Goal: Complete application form

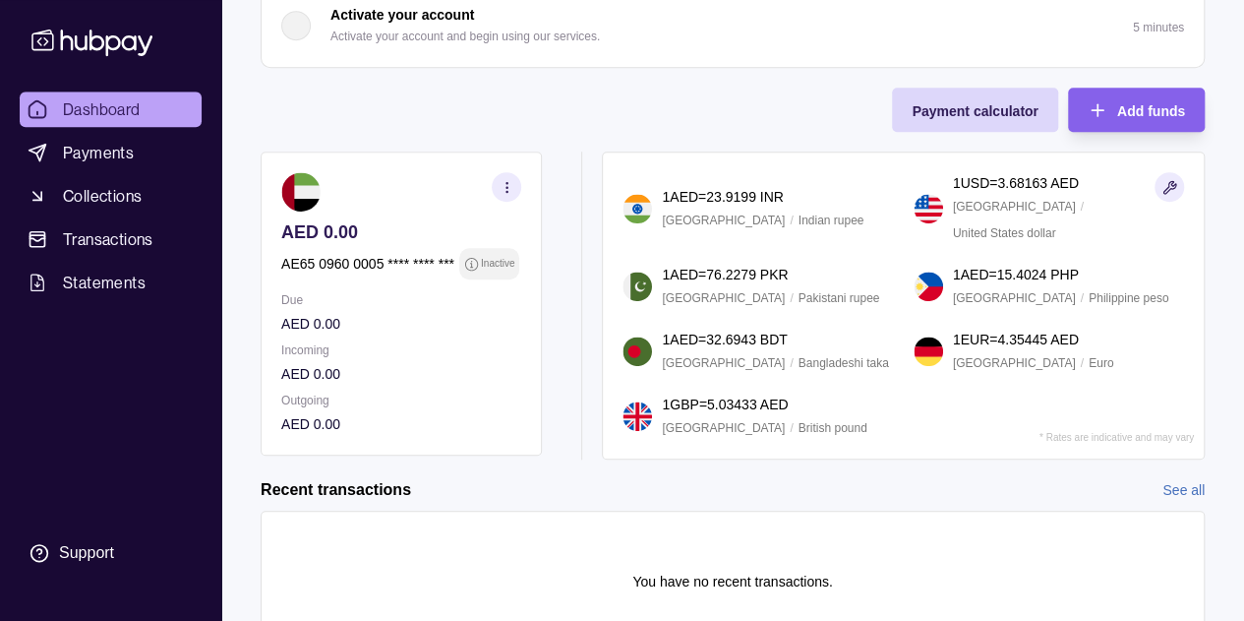
scroll to position [625, 0]
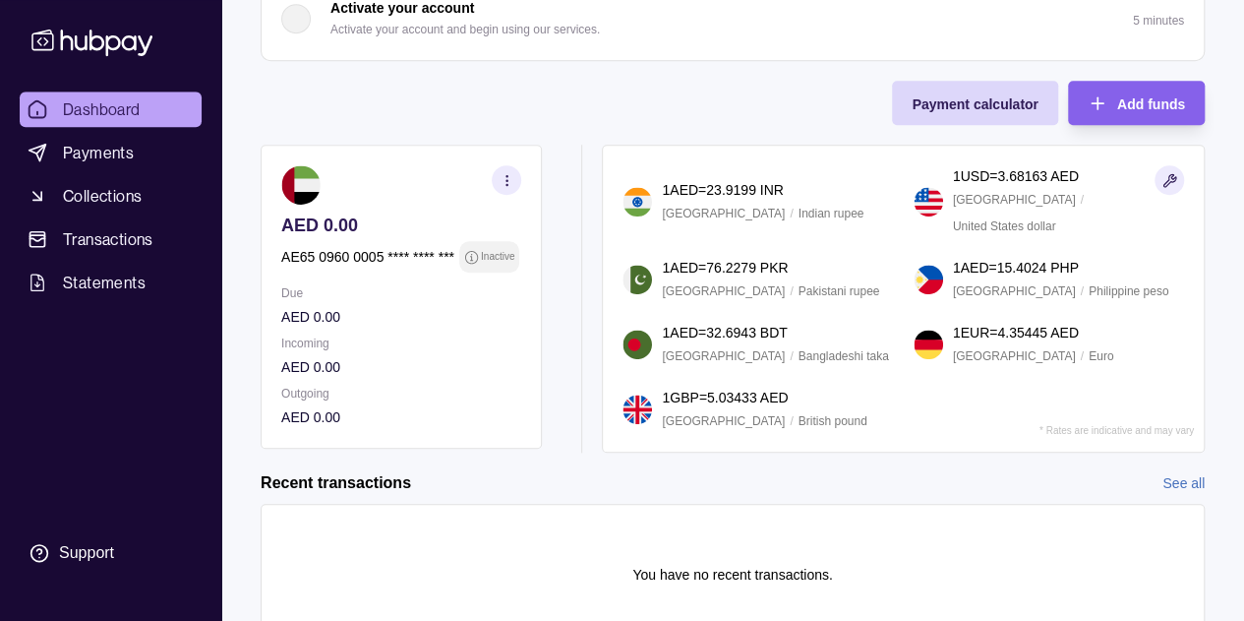
click at [508, 183] on icon "button" at bounding box center [507, 180] width 15 height 15
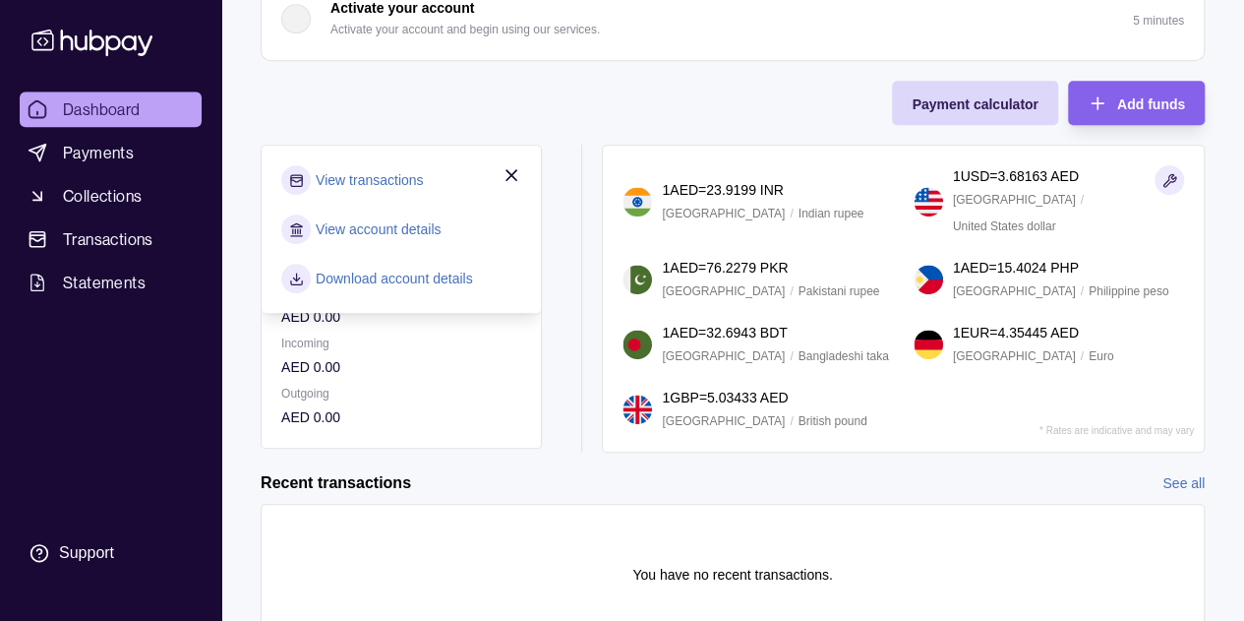
click at [514, 168] on icon "button" at bounding box center [512, 175] width 20 height 20
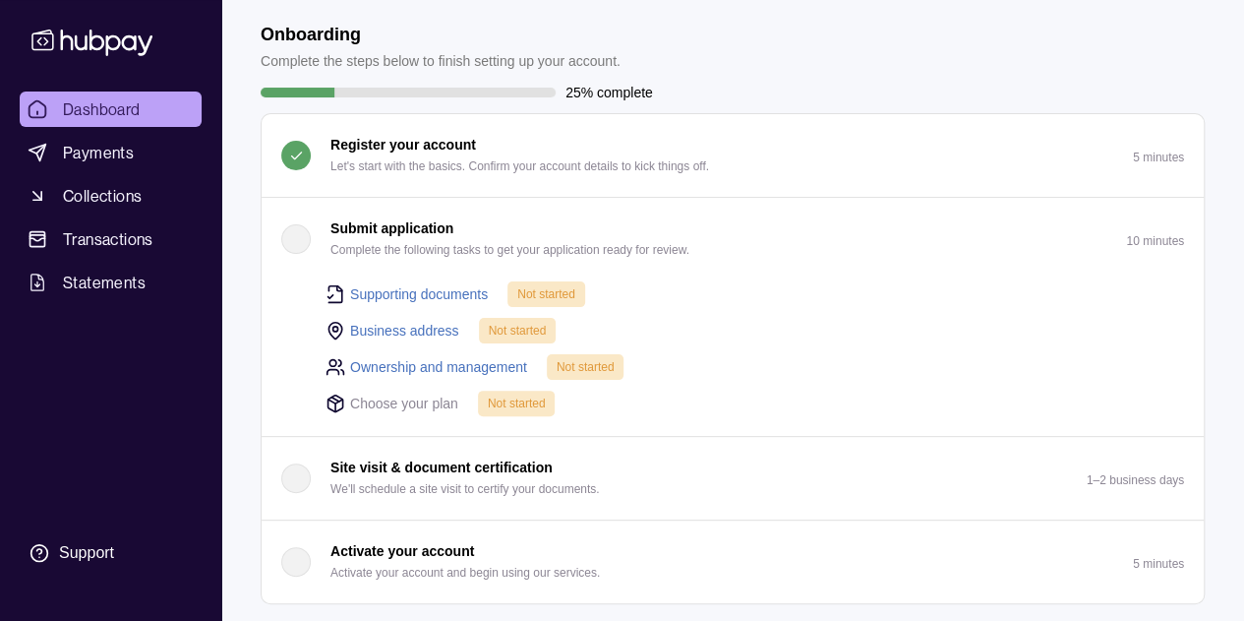
scroll to position [0, 0]
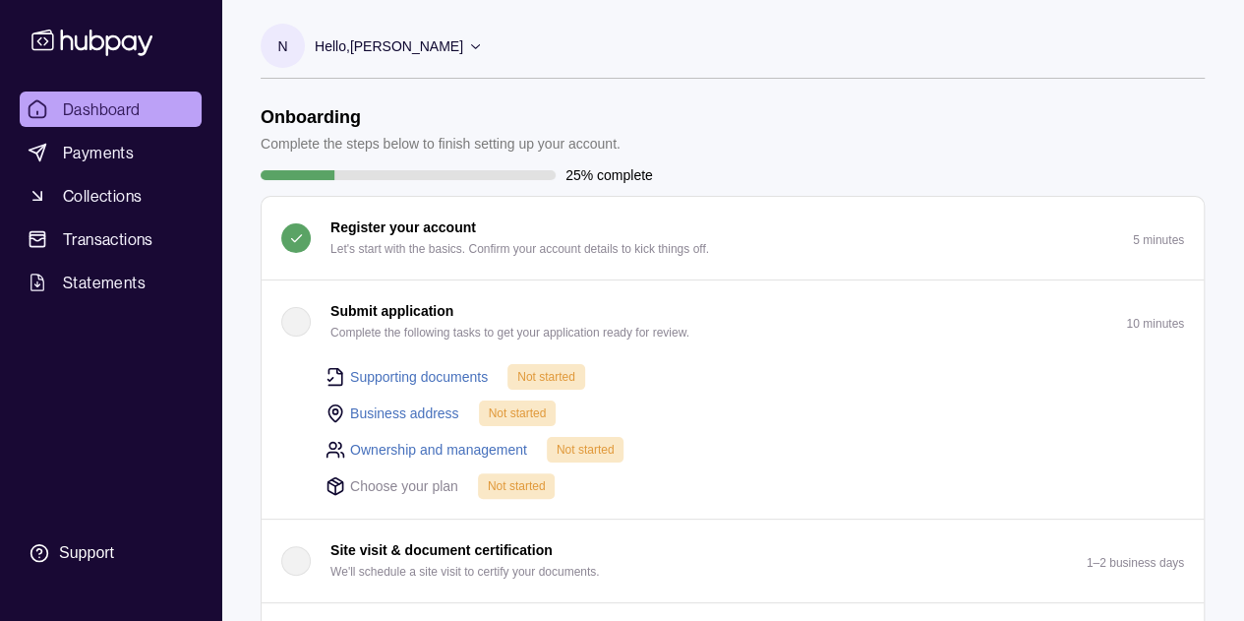
click at [460, 379] on link "Supporting documents" at bounding box center [419, 377] width 138 height 22
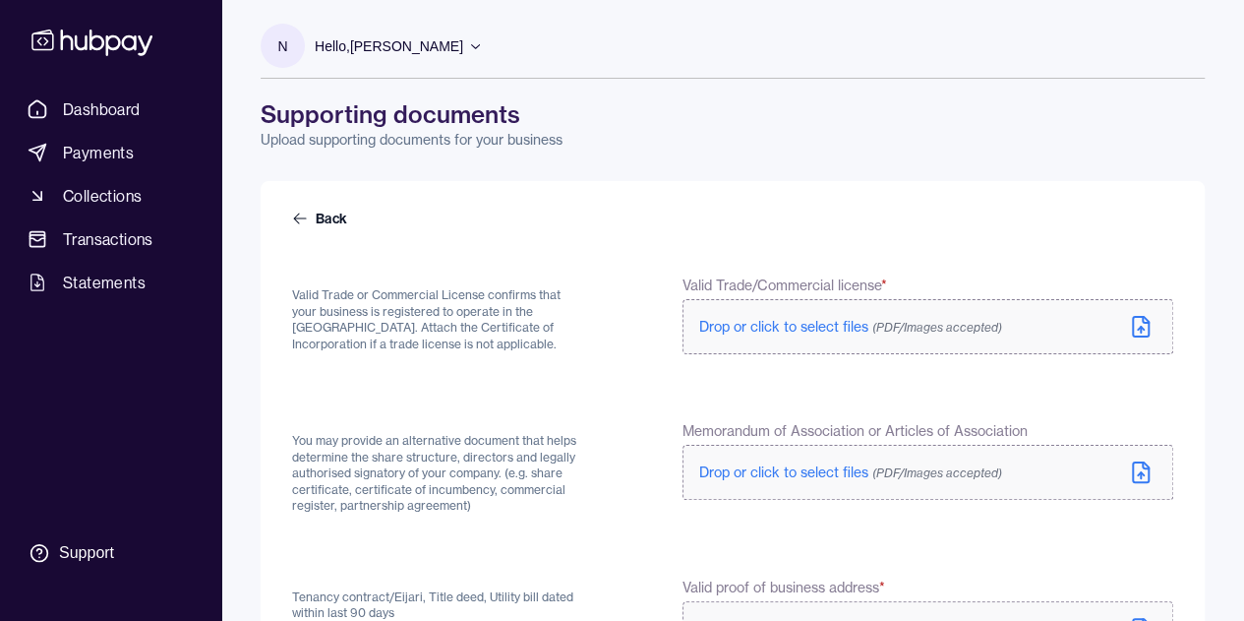
click at [800, 320] on span "Drop or click to select files (PDF/Images accepted)" at bounding box center [850, 327] width 303 height 18
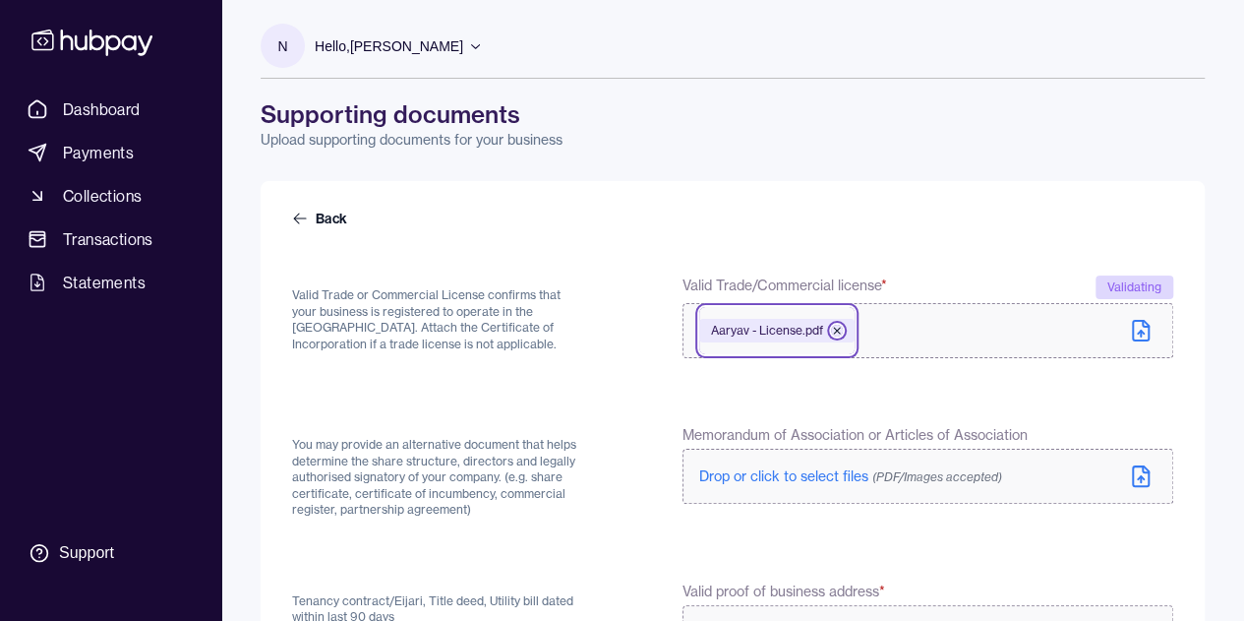
click at [840, 325] on icon at bounding box center [837, 331] width 12 height 12
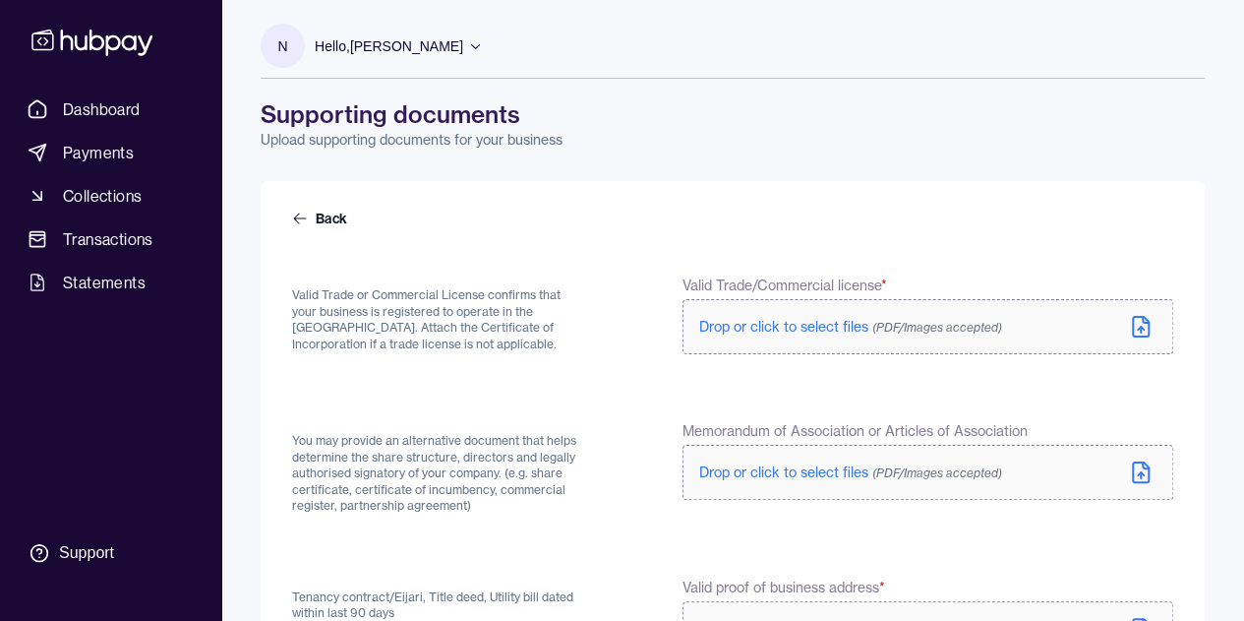
click at [791, 344] on label "Drop or click to select files (PDF/Images accepted)" at bounding box center [927, 326] width 491 height 55
click at [861, 463] on span "Drop or click to select files (PDF/Images accepted)" at bounding box center [850, 472] width 303 height 18
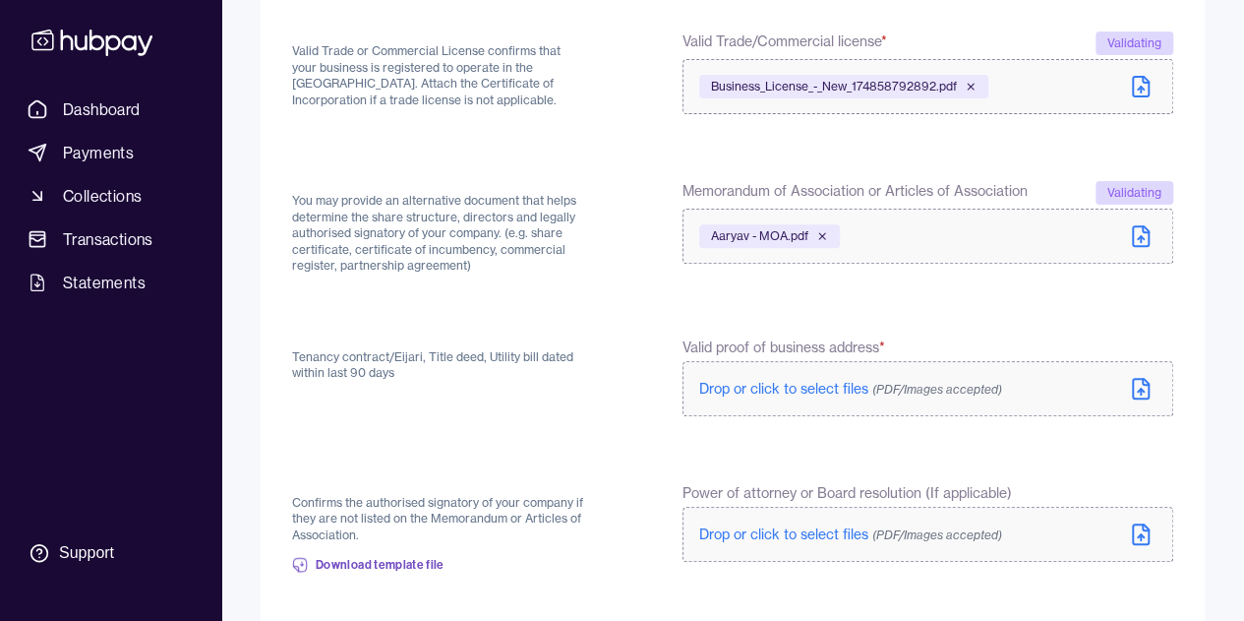
scroll to position [271, 0]
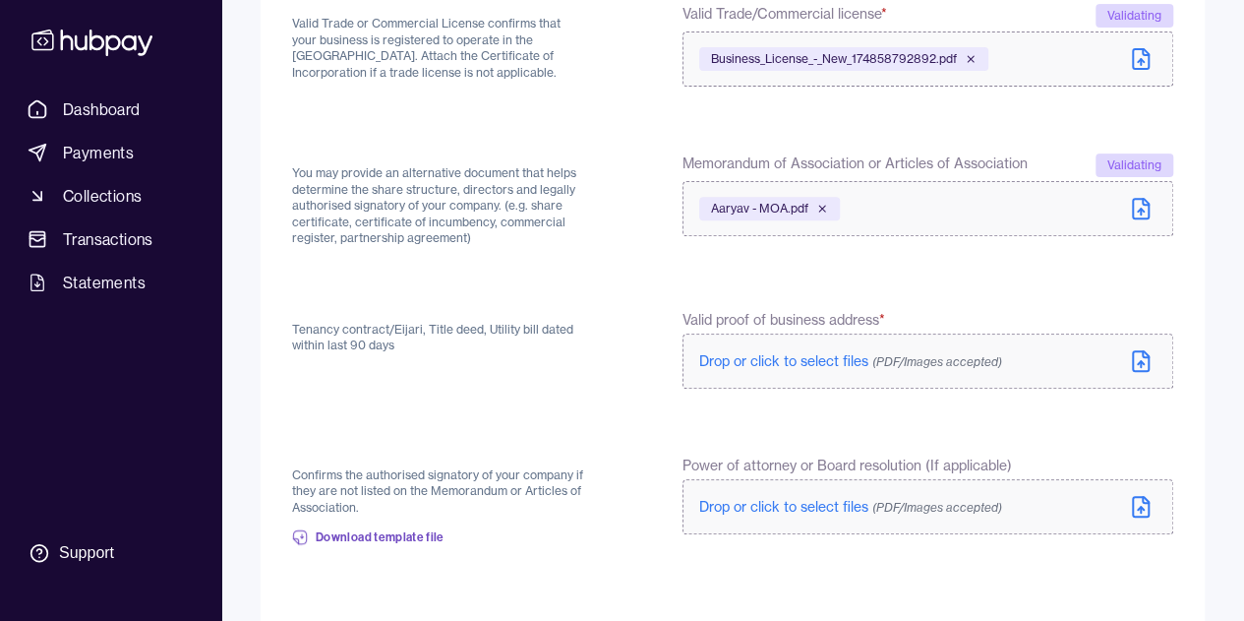
click at [928, 357] on span "(PDF/Images accepted)" at bounding box center [937, 361] width 130 height 15
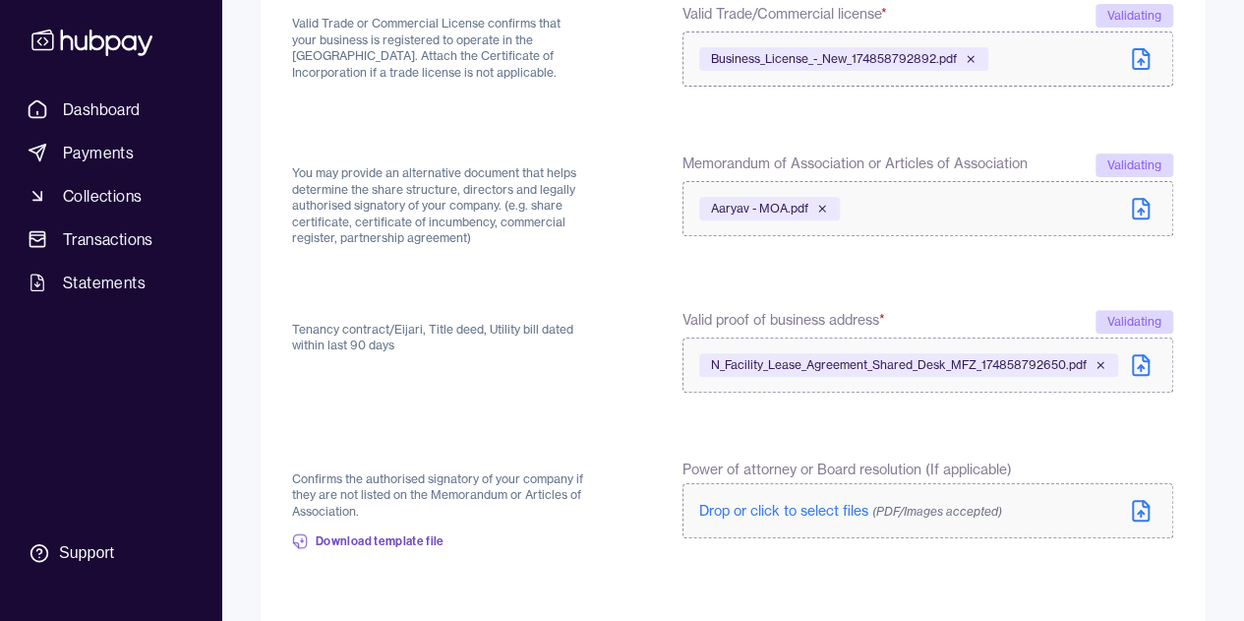
click at [851, 506] on span "Drop or click to select files (PDF/Images accepted)" at bounding box center [850, 511] width 303 height 18
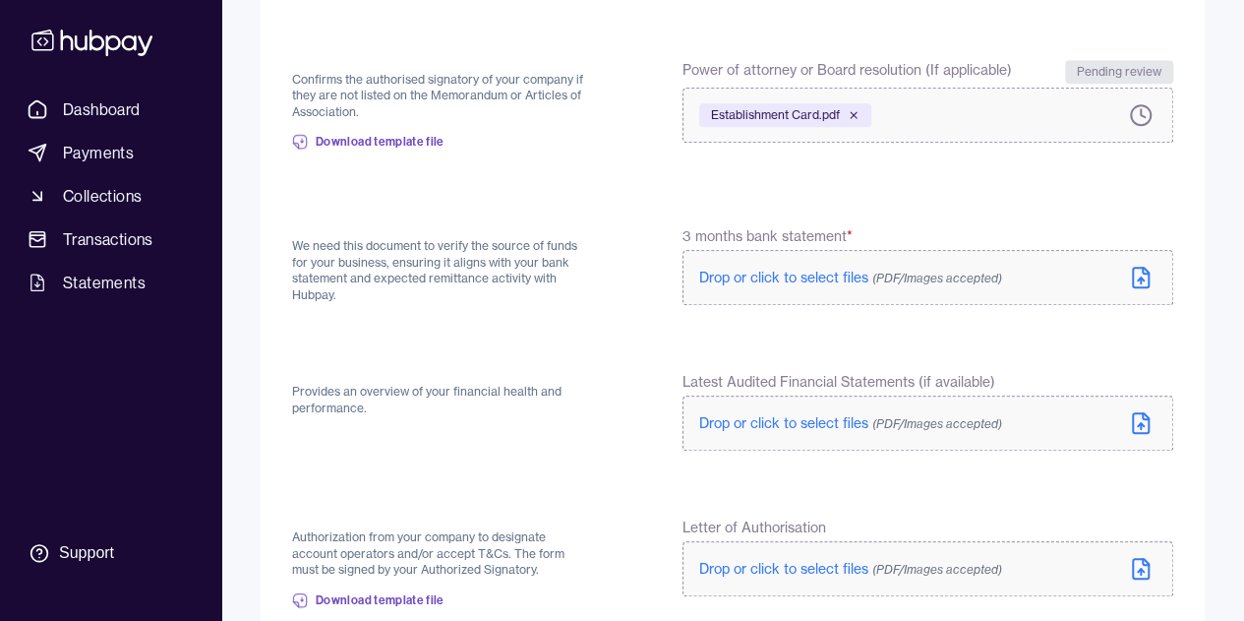
scroll to position [667, 0]
click at [819, 268] on span "Drop or click to select files (PDF/Images accepted)" at bounding box center [850, 277] width 303 height 18
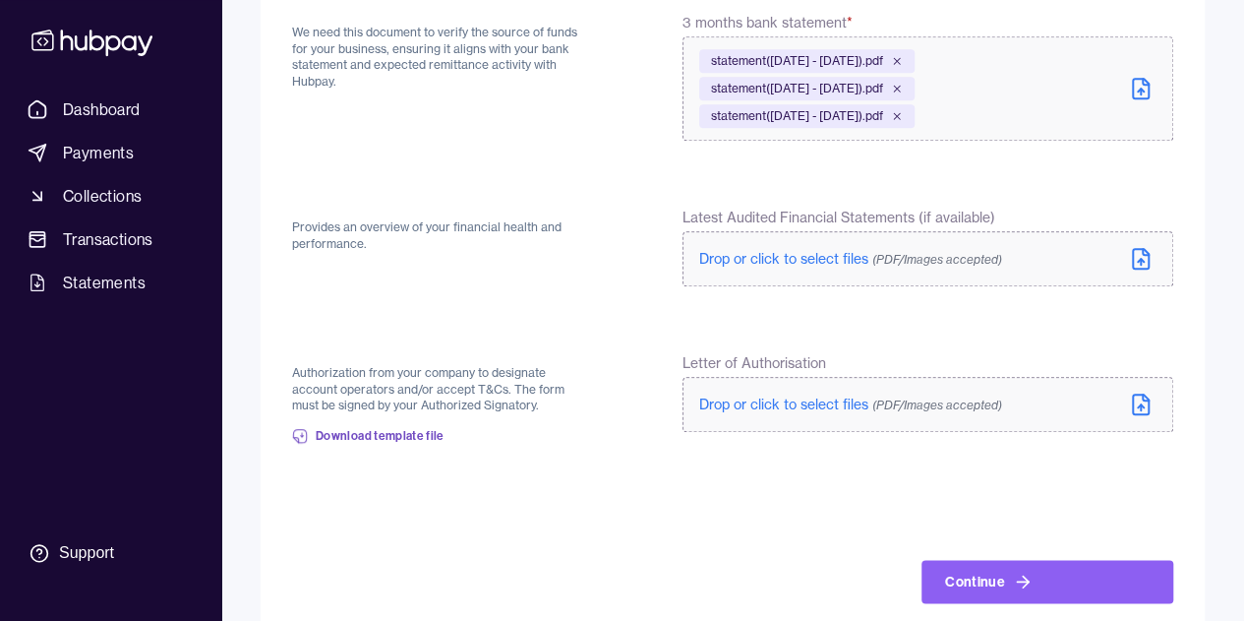
scroll to position [912, 0]
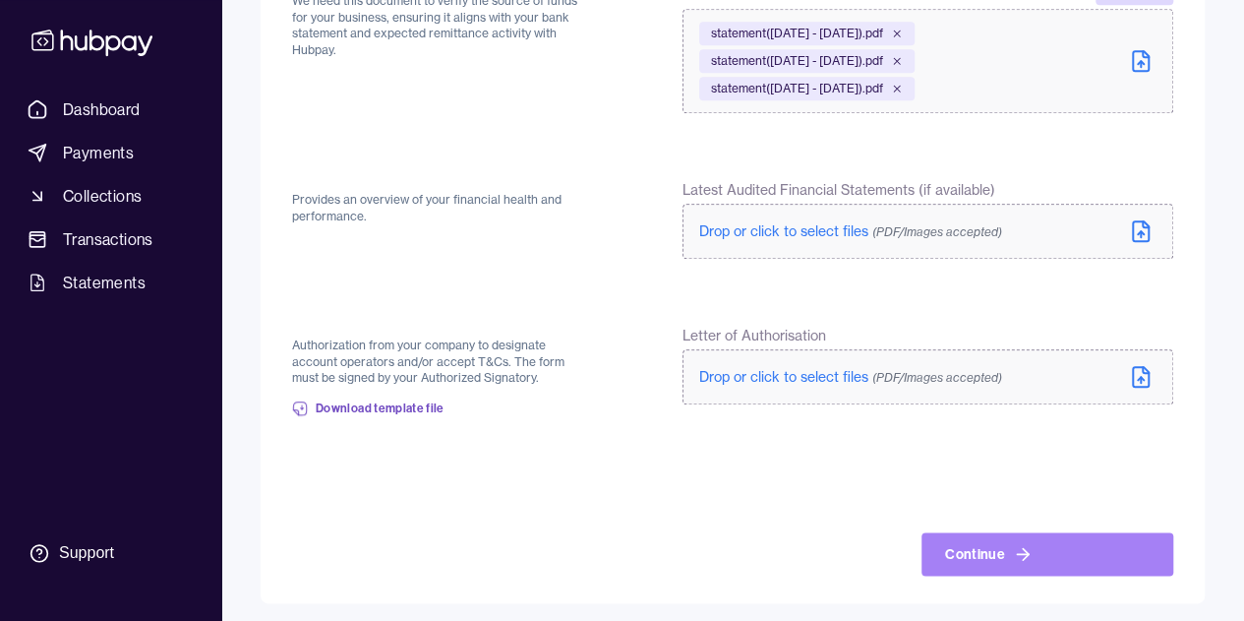
click at [1025, 562] on button "Continue" at bounding box center [1047, 553] width 252 height 43
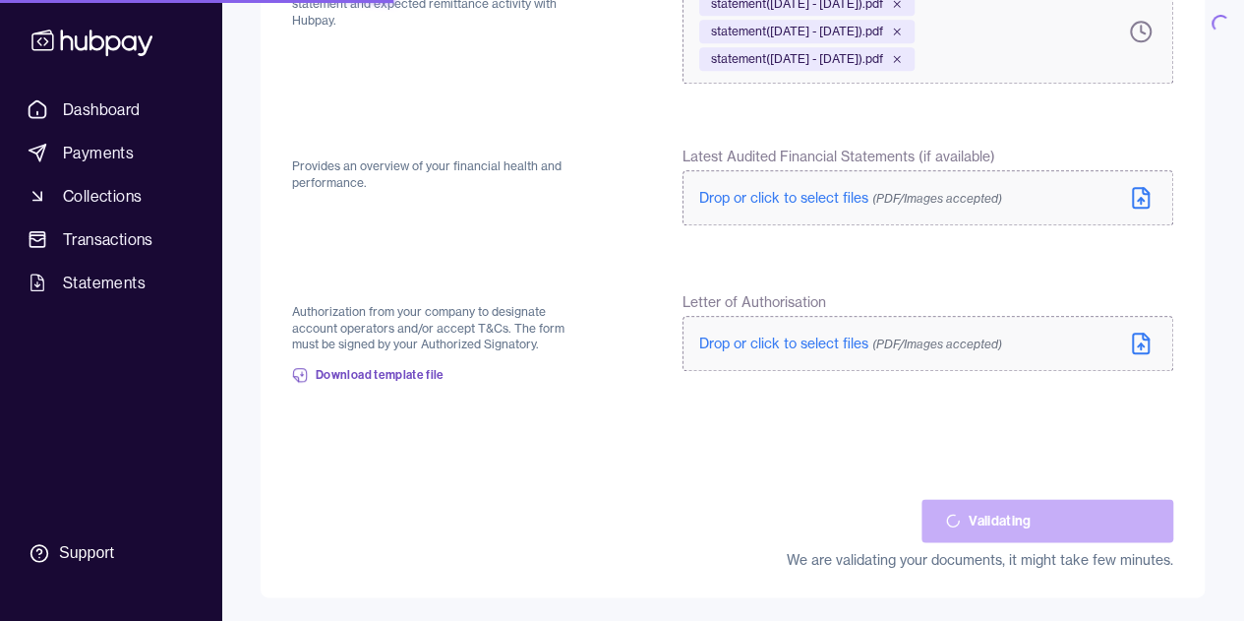
scroll to position [935, 0]
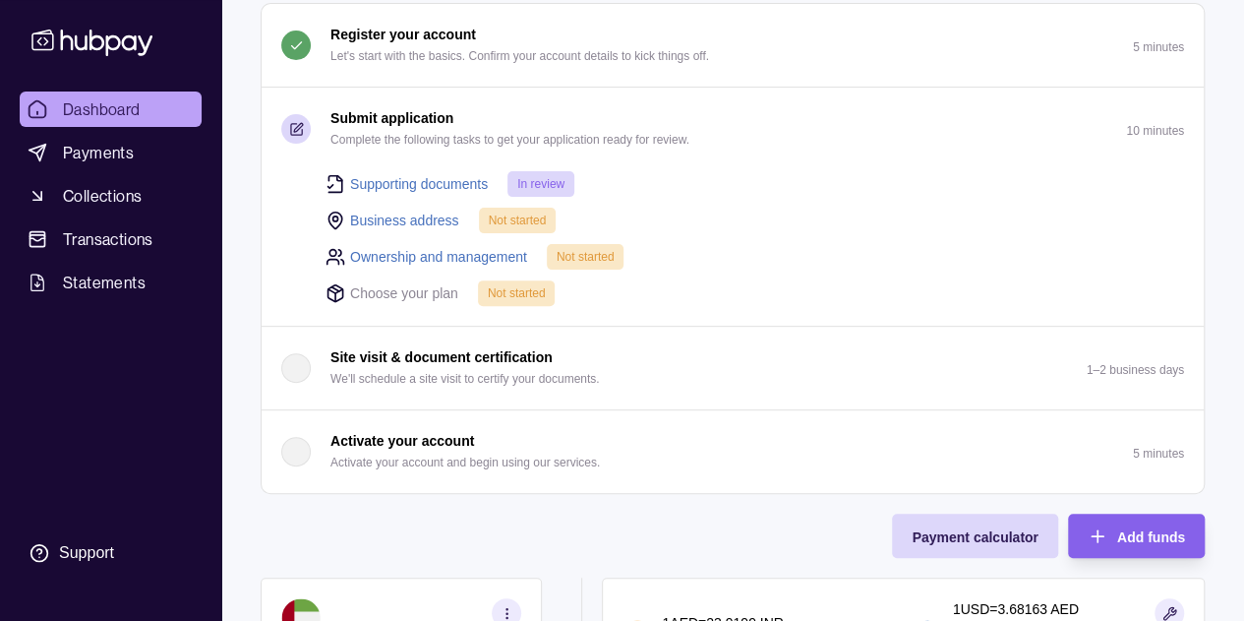
scroll to position [205, 0]
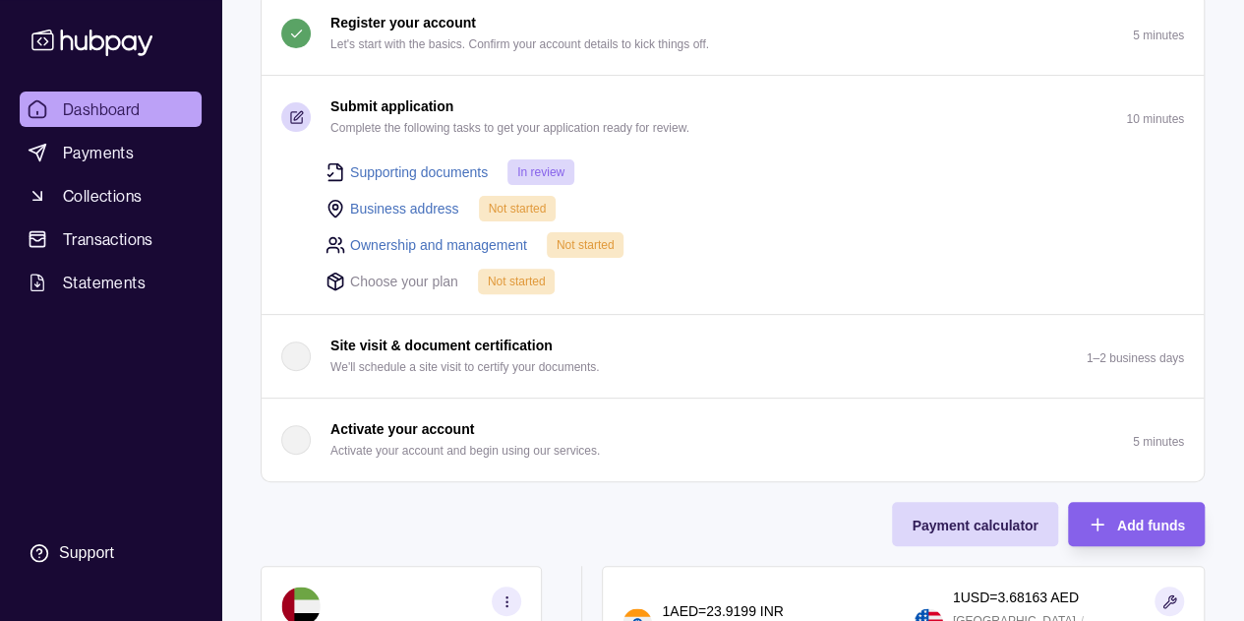
click at [429, 206] on link "Business address" at bounding box center [404, 209] width 109 height 22
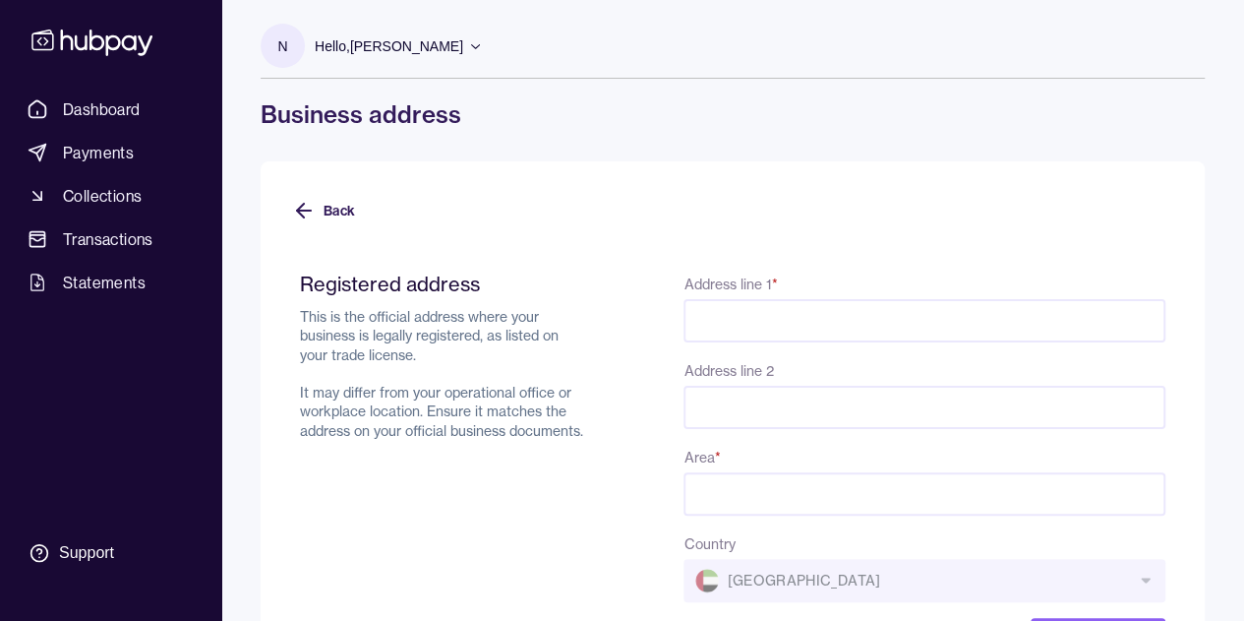
scroll to position [90, 0]
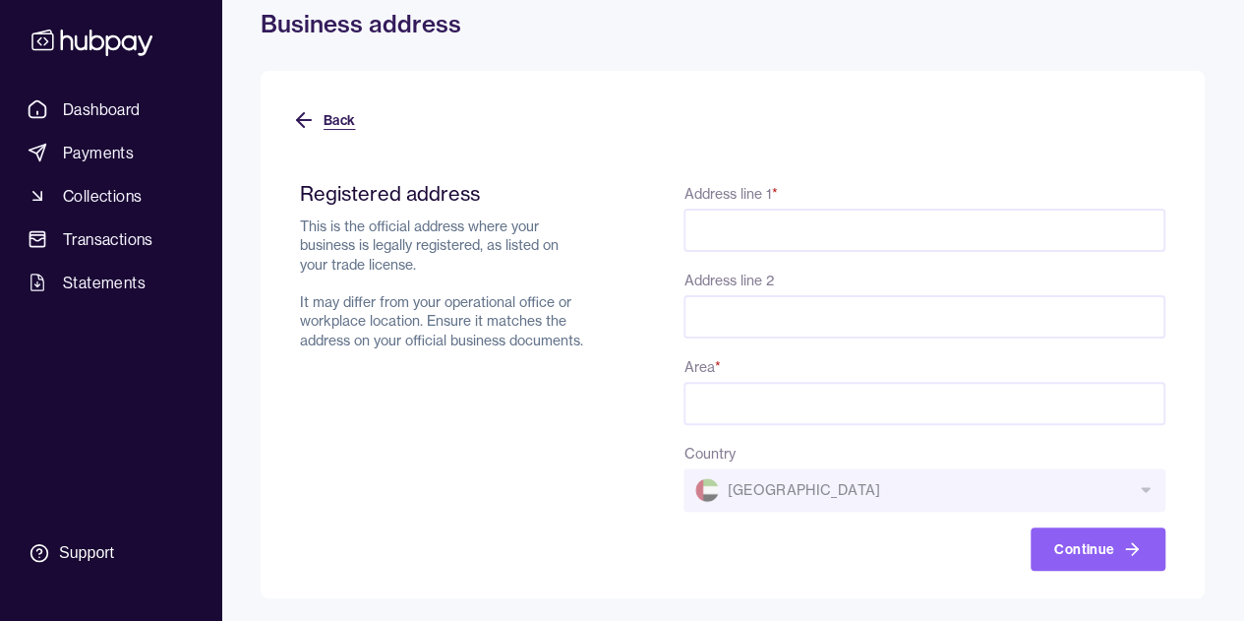
click at [312, 120] on icon at bounding box center [304, 120] width 24 height 24
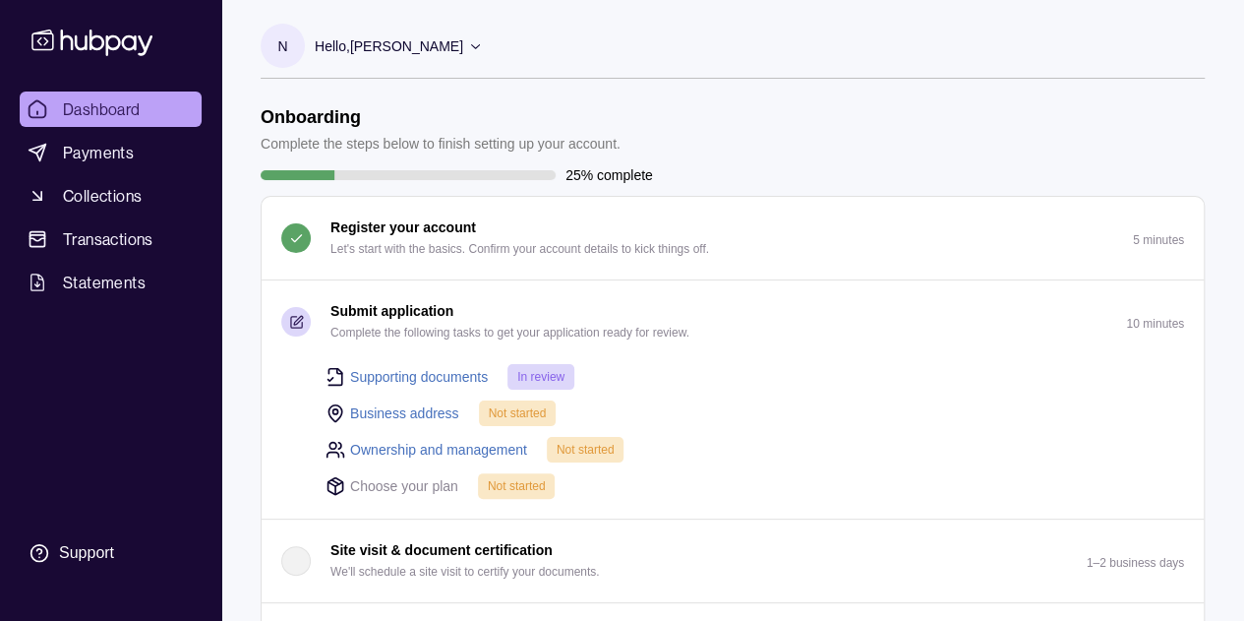
click at [425, 410] on link "Business address" at bounding box center [404, 413] width 109 height 22
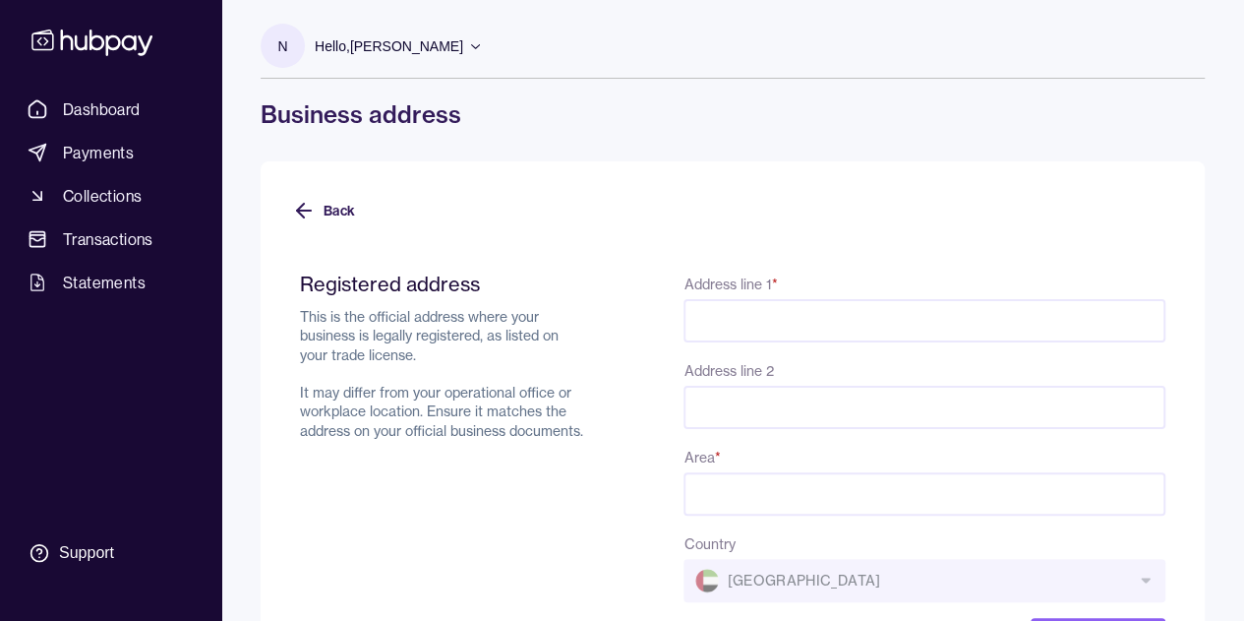
click at [716, 341] on input "Address line 1 *" at bounding box center [924, 320] width 482 height 43
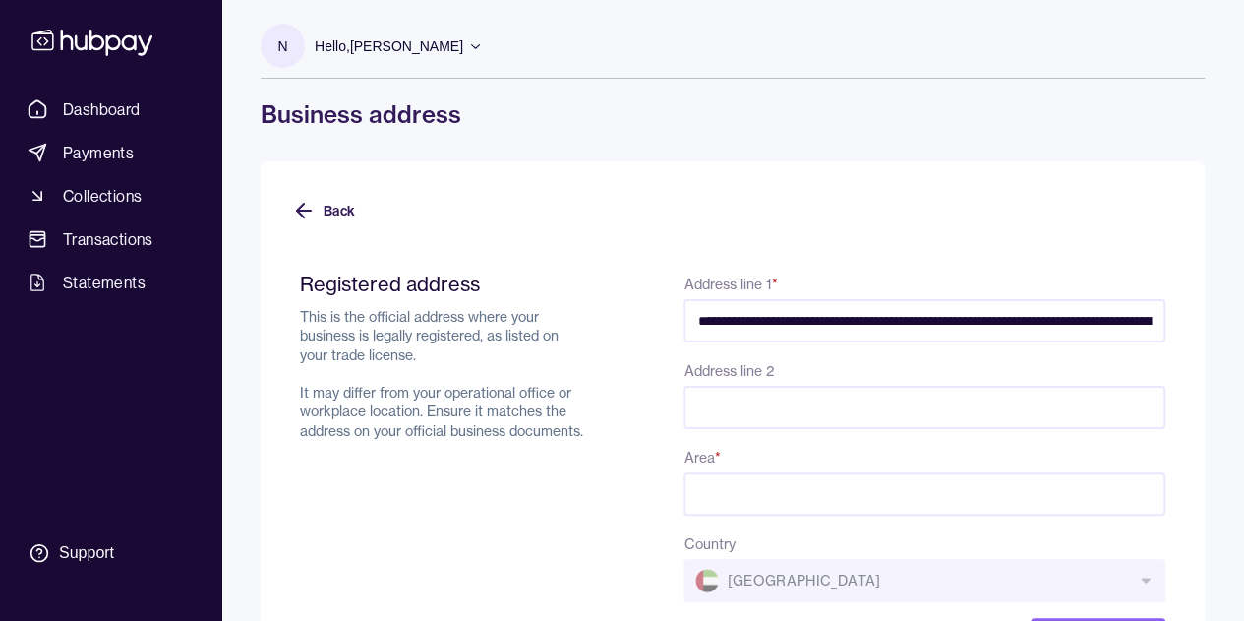
scroll to position [0, 427]
drag, startPoint x: 1013, startPoint y: 316, endPoint x: 1258, endPoint y: 367, distance: 250.1
click at [1243, 367] on html "**********" at bounding box center [622, 356] width 1244 height 712
type input "**********"
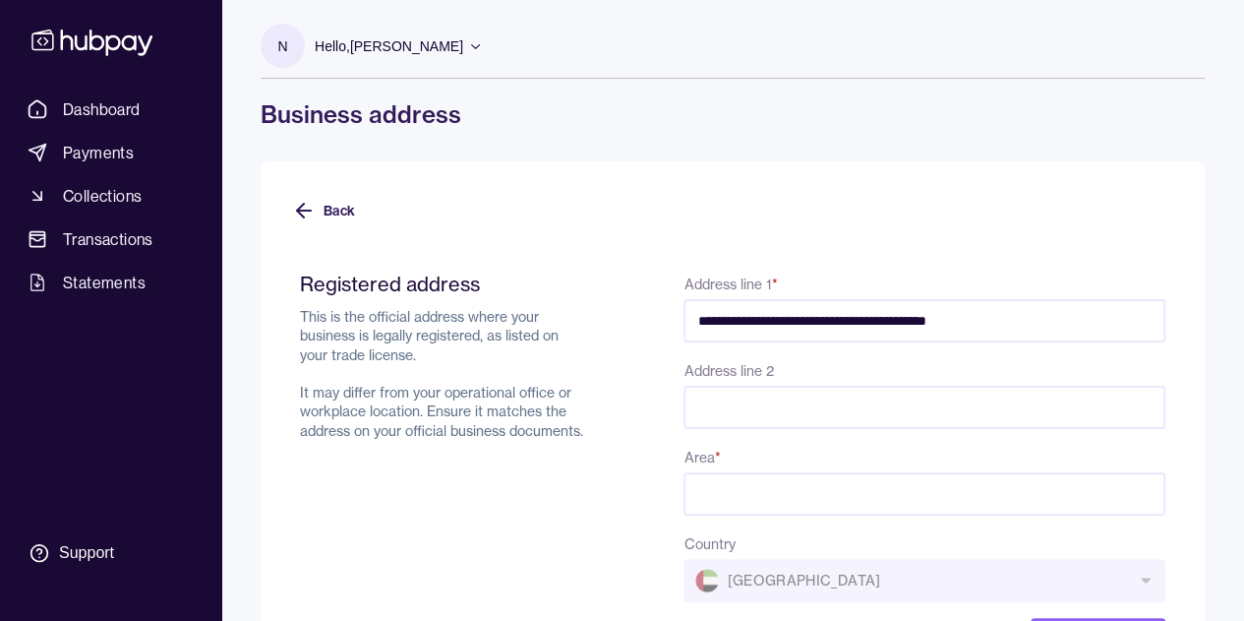
click at [757, 418] on input "Address line 2" at bounding box center [924, 406] width 482 height 43
paste input "**********"
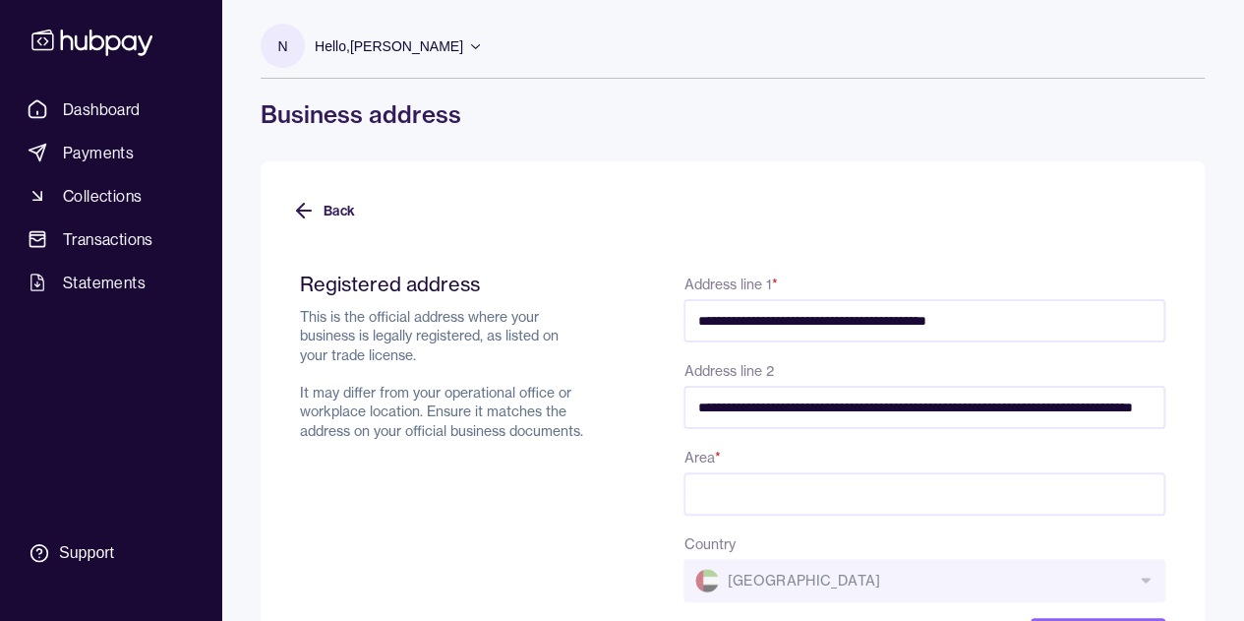
scroll to position [0, 111]
click at [970, 405] on input "**********" at bounding box center [923, 406] width 481 height 43
type input "**********"
click at [775, 505] on input "Area *" at bounding box center [924, 493] width 482 height 43
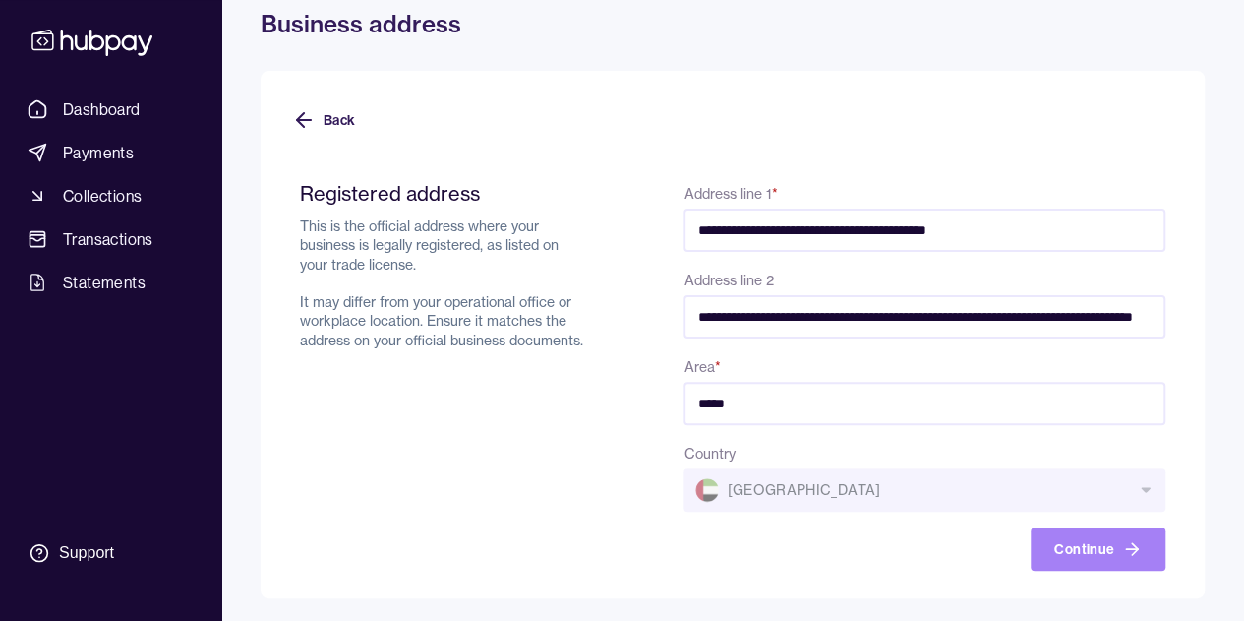
type input "*****"
click at [1076, 543] on button "Continue" at bounding box center [1098, 548] width 135 height 43
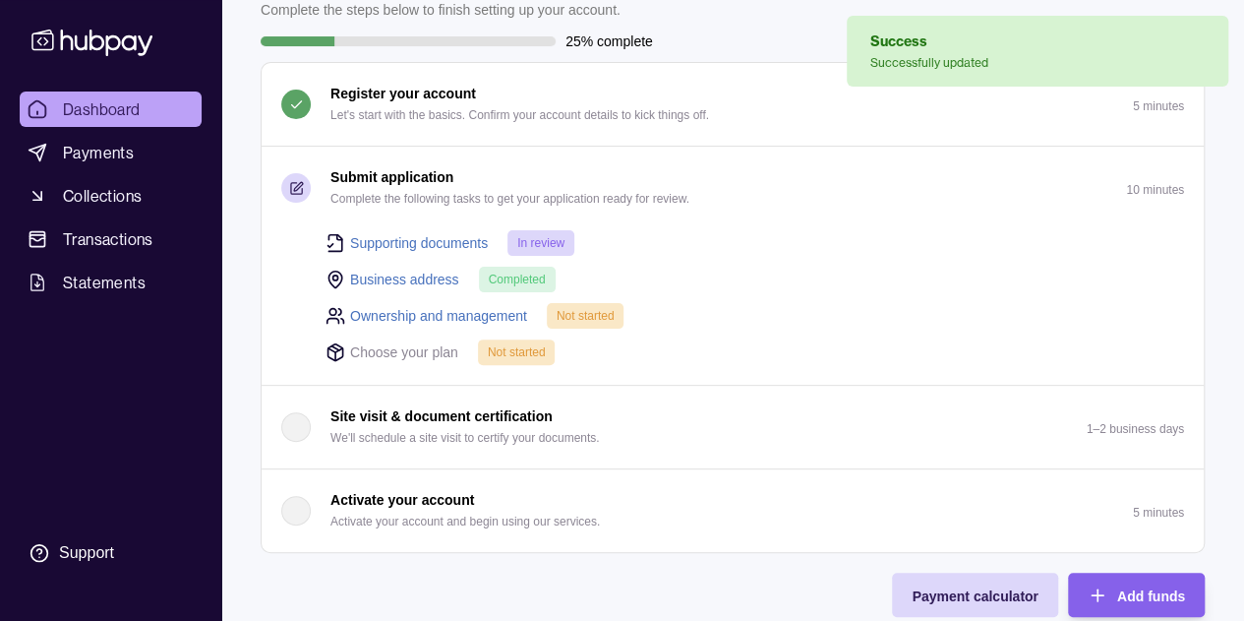
scroll to position [139, 0]
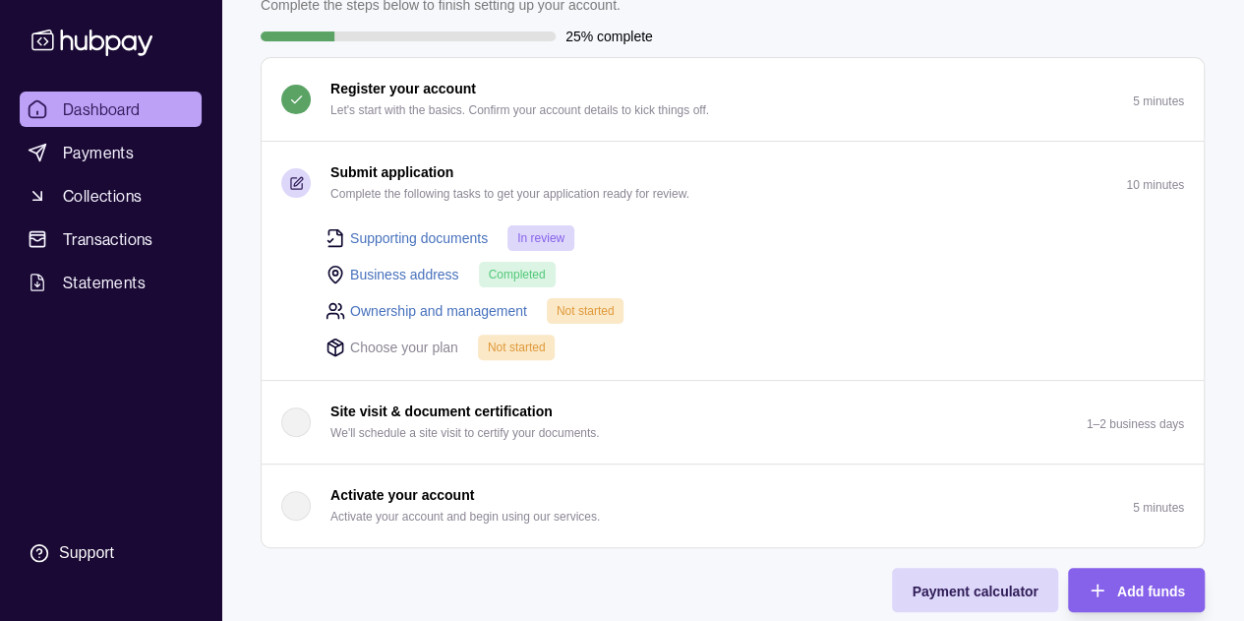
click at [518, 306] on link "Ownership and management" at bounding box center [438, 311] width 177 height 22
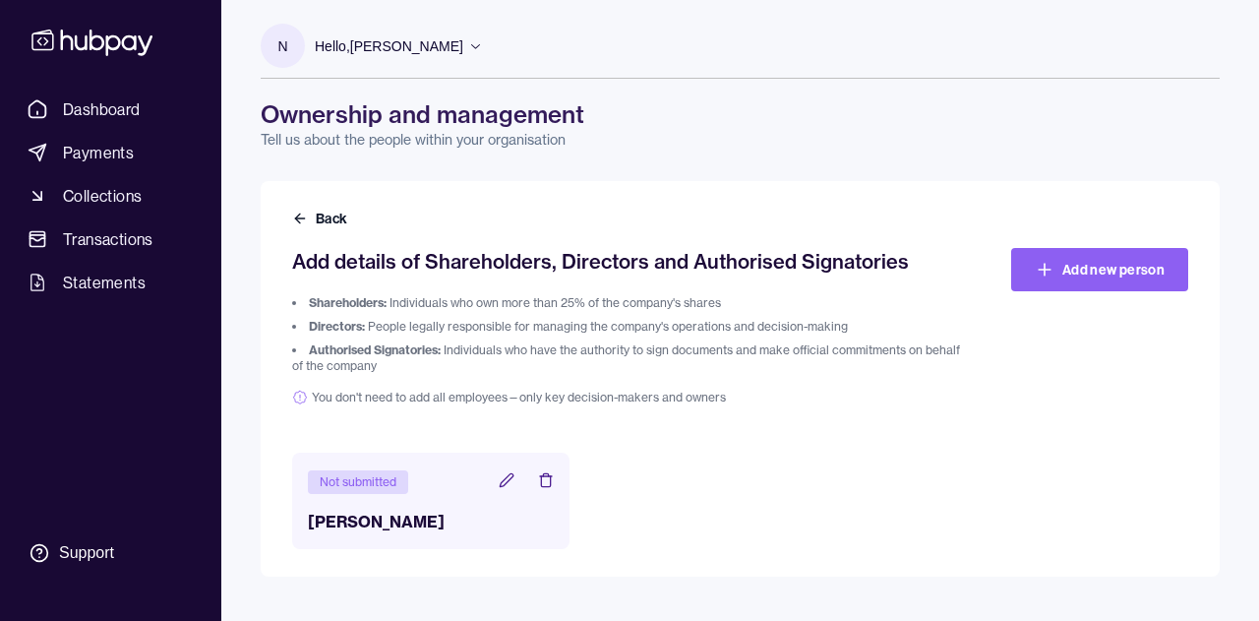
click at [505, 475] on icon at bounding box center [507, 480] width 16 height 16
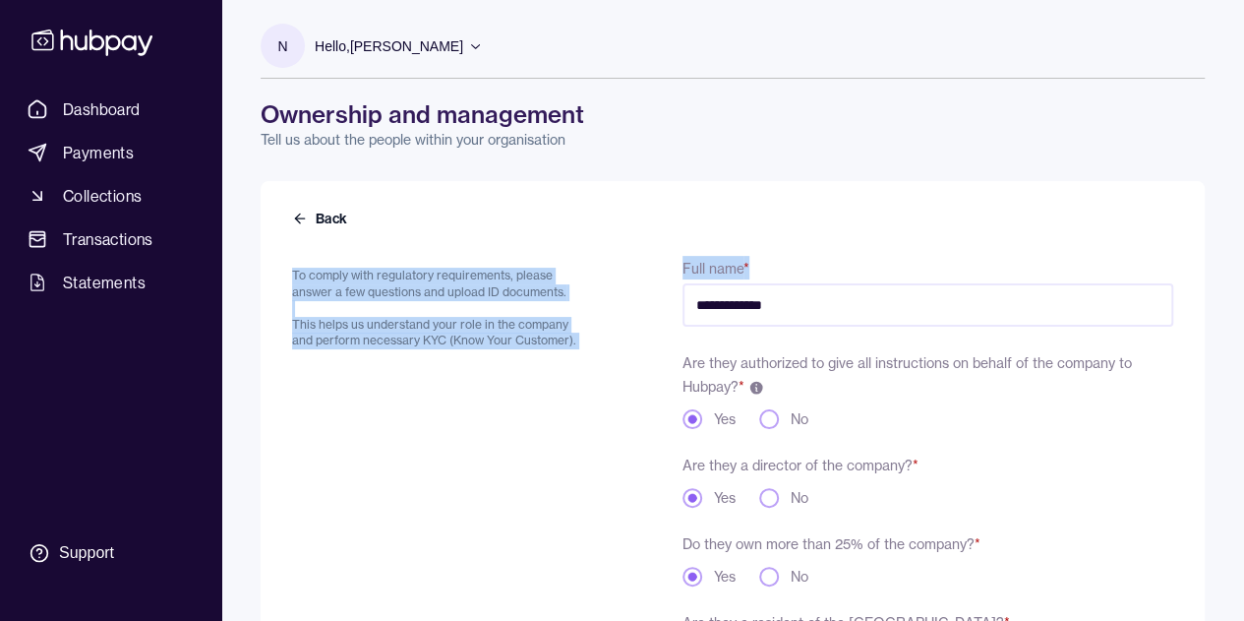
drag, startPoint x: 1240, startPoint y: 198, endPoint x: 1240, endPoint y: 305, distance: 107.2
click at [1240, 305] on div "**********" at bounding box center [732, 529] width 1023 height 1058
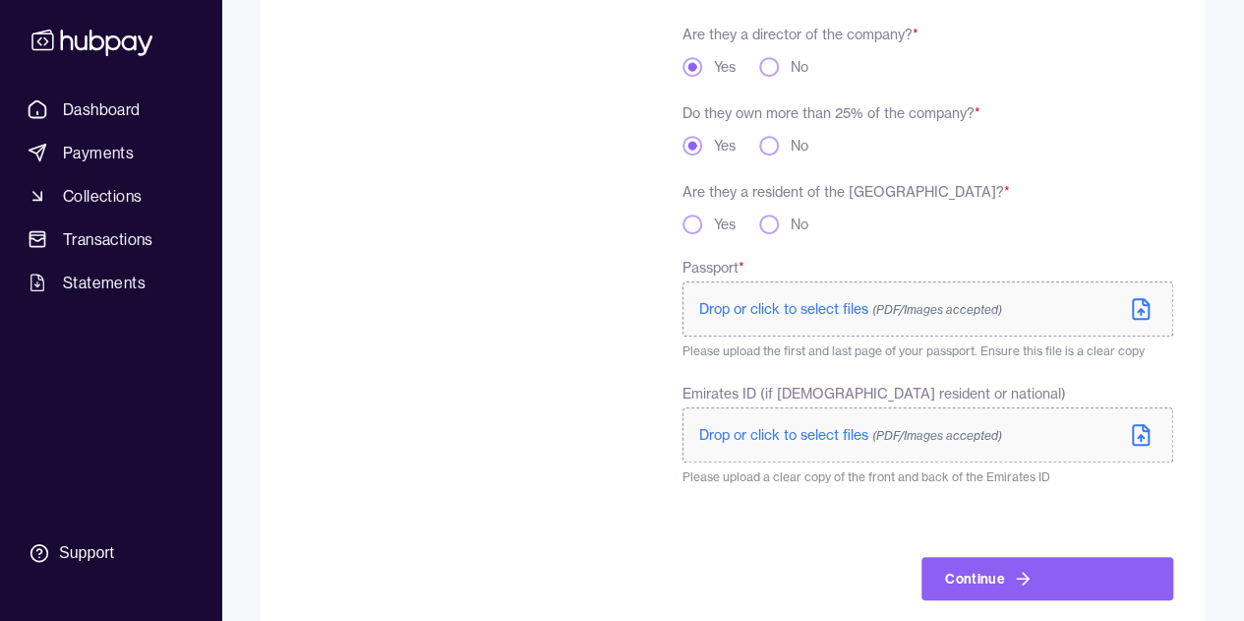
scroll to position [423, 0]
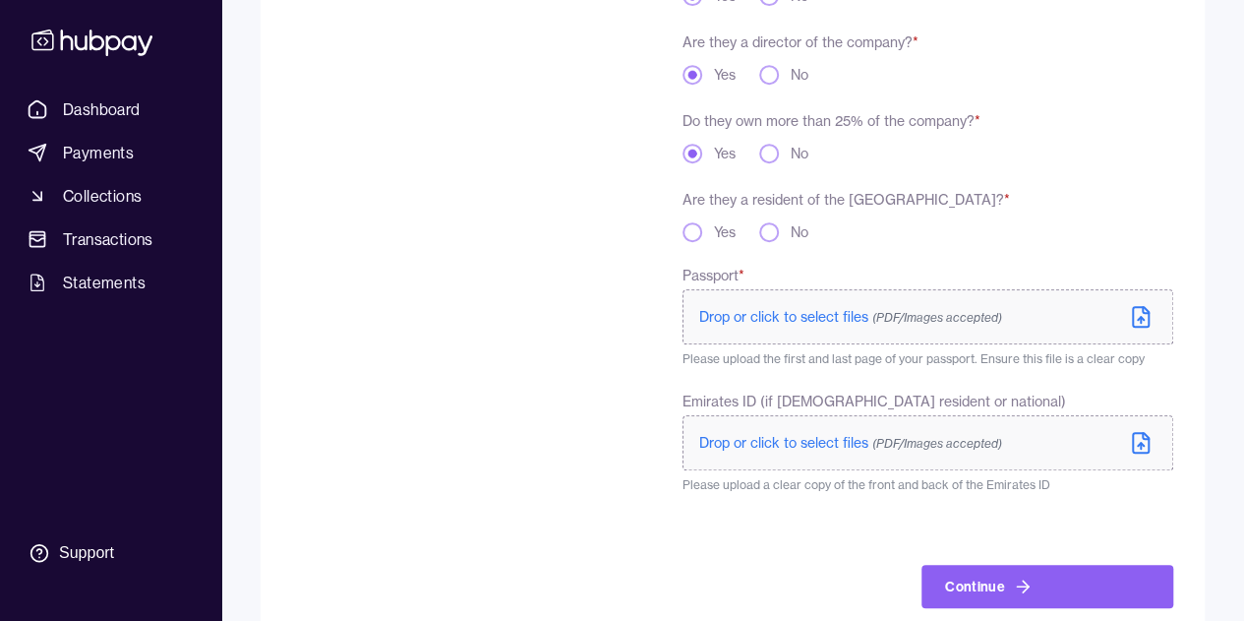
click at [837, 318] on span "Drop or click to select files (PDF/Images accepted)" at bounding box center [850, 317] width 303 height 18
click at [1138, 440] on icon at bounding box center [1141, 443] width 24 height 24
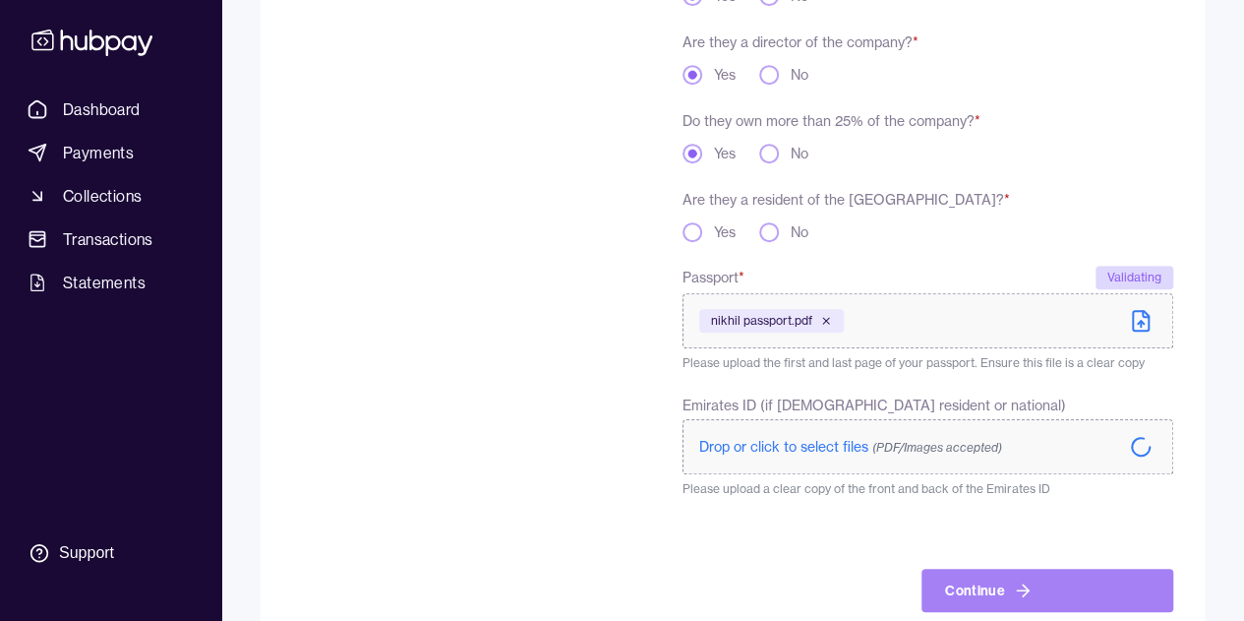
click at [1082, 585] on button "Continue" at bounding box center [1047, 589] width 252 height 43
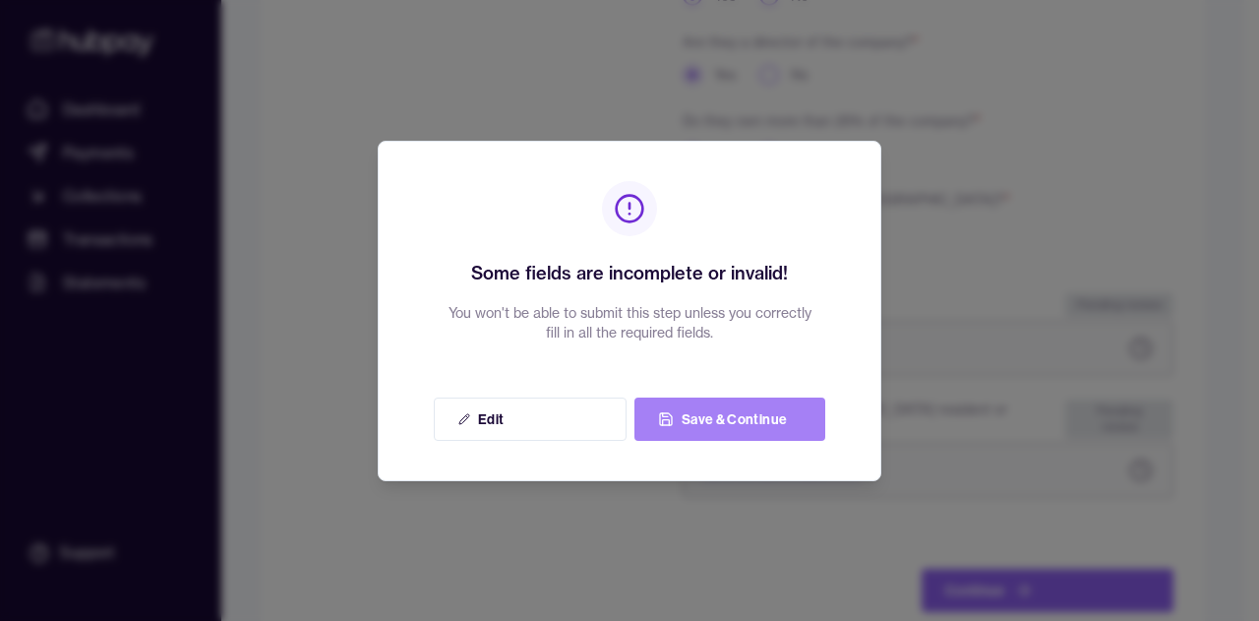
click at [771, 415] on button "Save & Continue" at bounding box center [729, 418] width 191 height 43
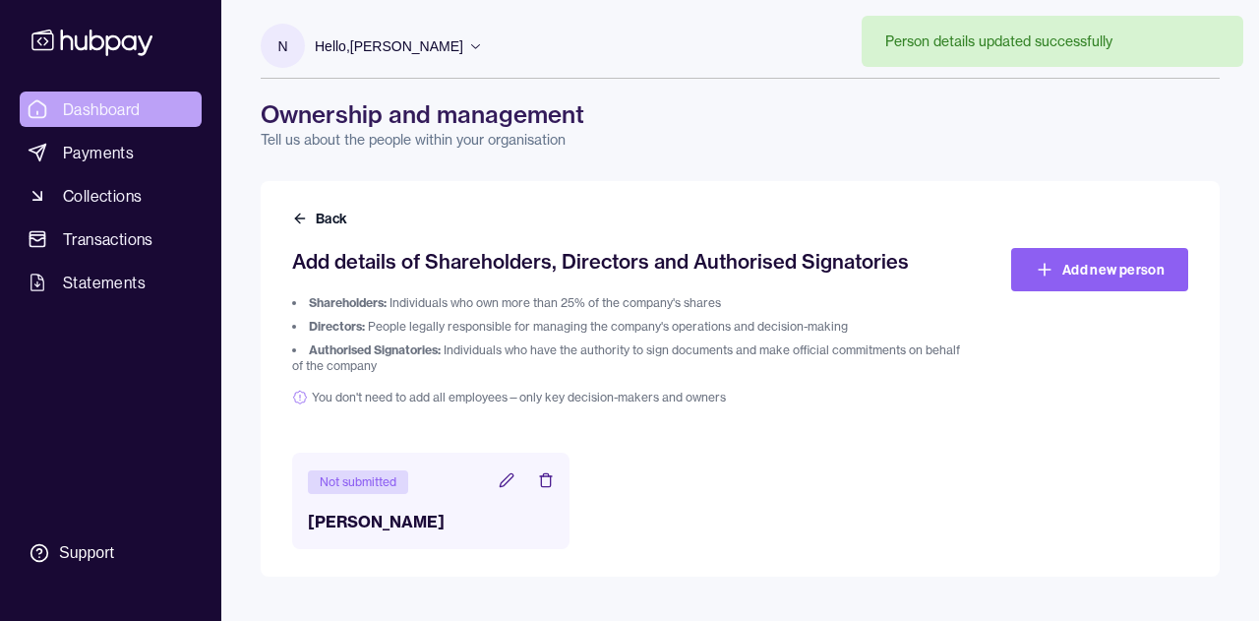
click at [94, 113] on span "Dashboard" at bounding box center [102, 109] width 78 height 24
